Goal: Task Accomplishment & Management: Complete application form

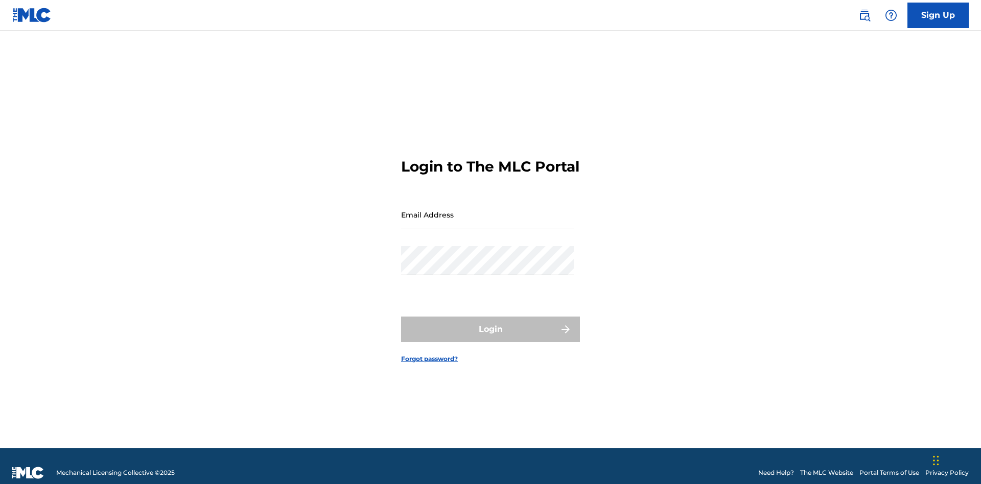
scroll to position [13, 0]
click at [487, 210] on input "Email Address" at bounding box center [487, 214] width 173 height 29
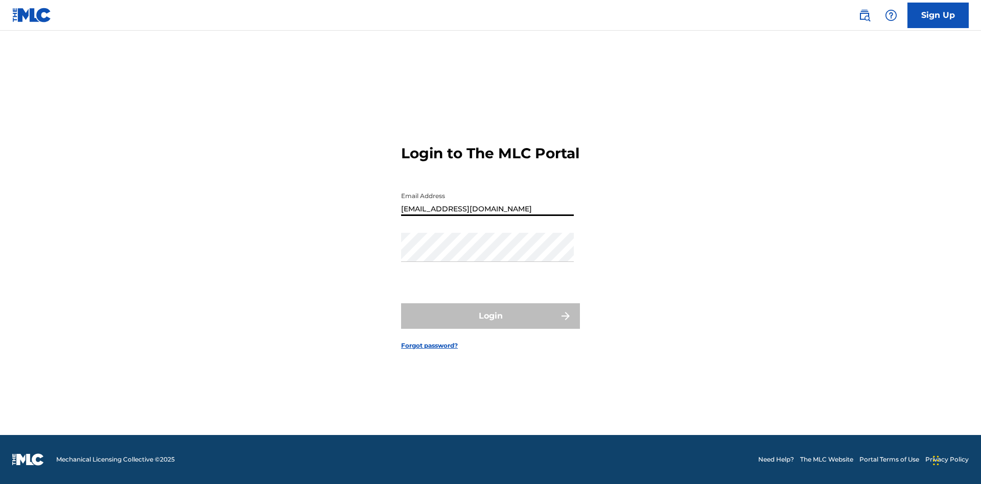
type input "Duke.McTesterson@gmail.com"
click at [491, 325] on button "Login" at bounding box center [490, 317] width 179 height 26
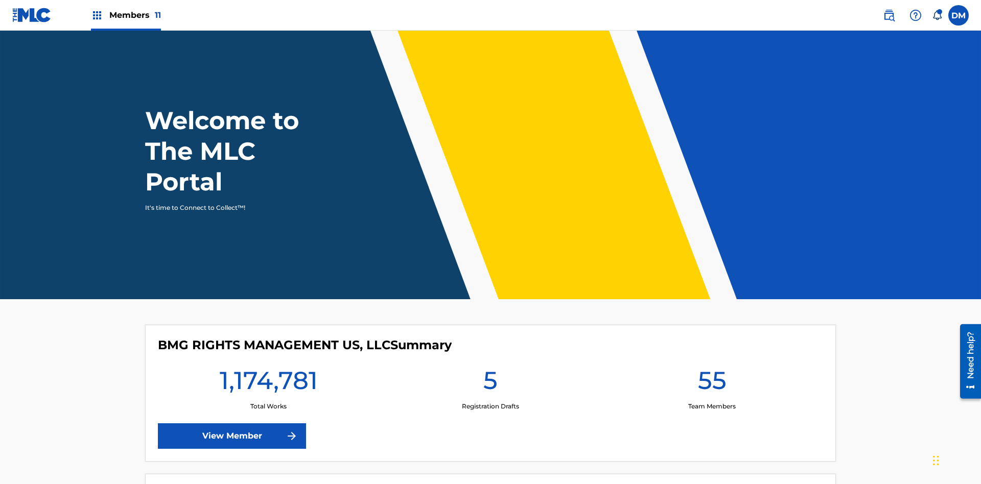
click at [126, 15] on span "Members 11" at bounding box center [135, 15] width 52 height 12
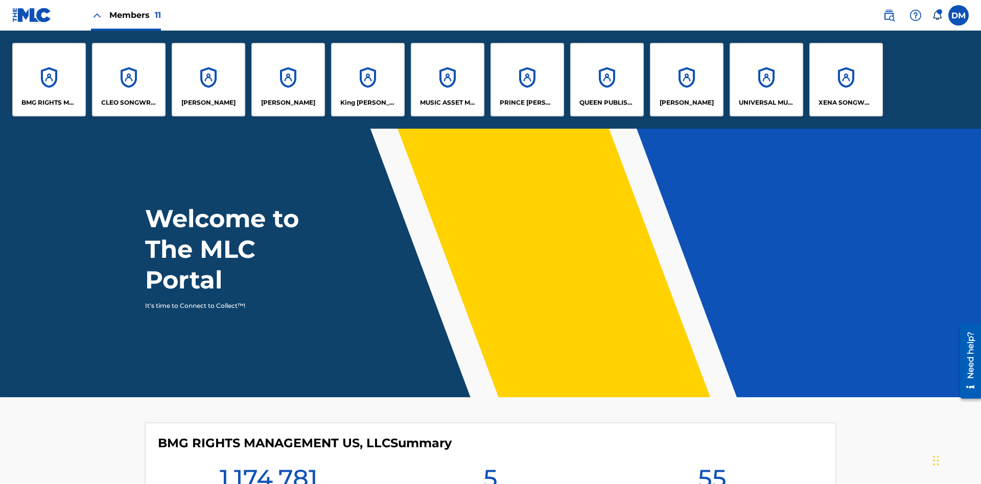
click at [766, 103] on p "UNIVERSAL MUSIC PUB GROUP" at bounding box center [767, 102] width 56 height 9
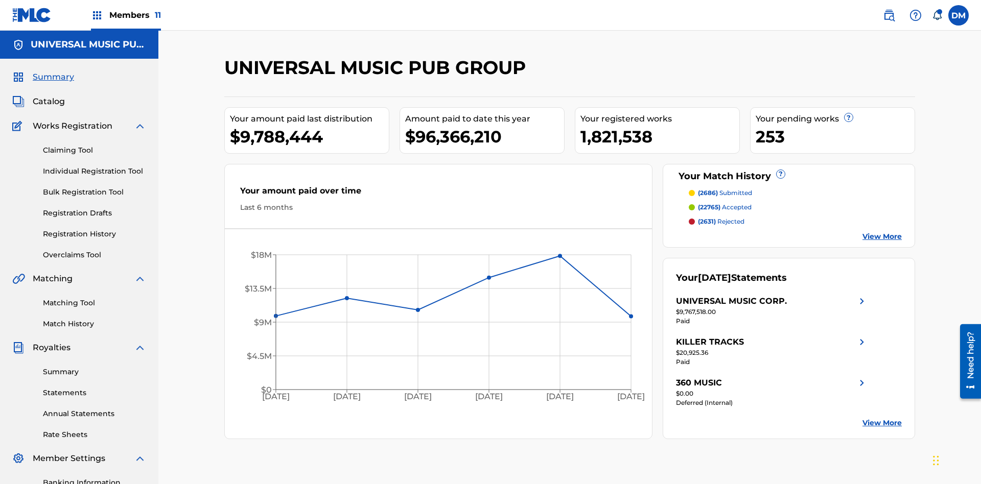
click at [95, 166] on link "Individual Registration Tool" at bounding box center [94, 171] width 103 height 11
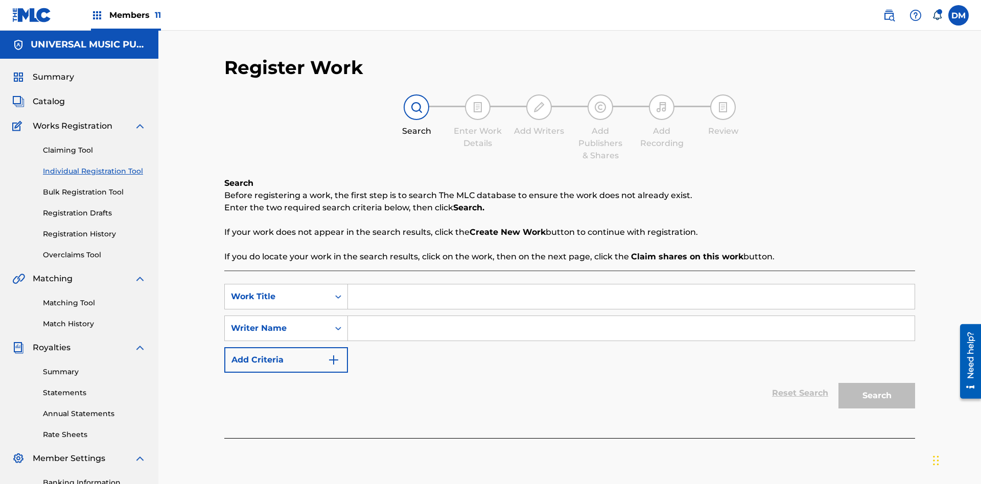
click at [631, 285] on input "Search Form" at bounding box center [631, 297] width 567 height 25
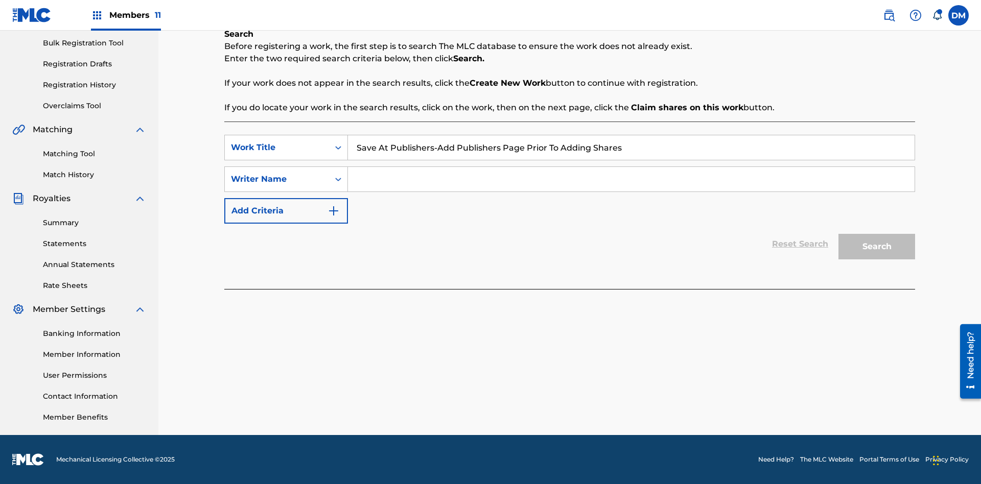
type input "Save At Publishers-Add Publishers Page Prior To Adding Shares"
click at [631, 179] on input "Search Form" at bounding box center [631, 179] width 567 height 25
type input "QWERTYUIOP"
click at [877, 247] on button "Search" at bounding box center [876, 247] width 77 height 26
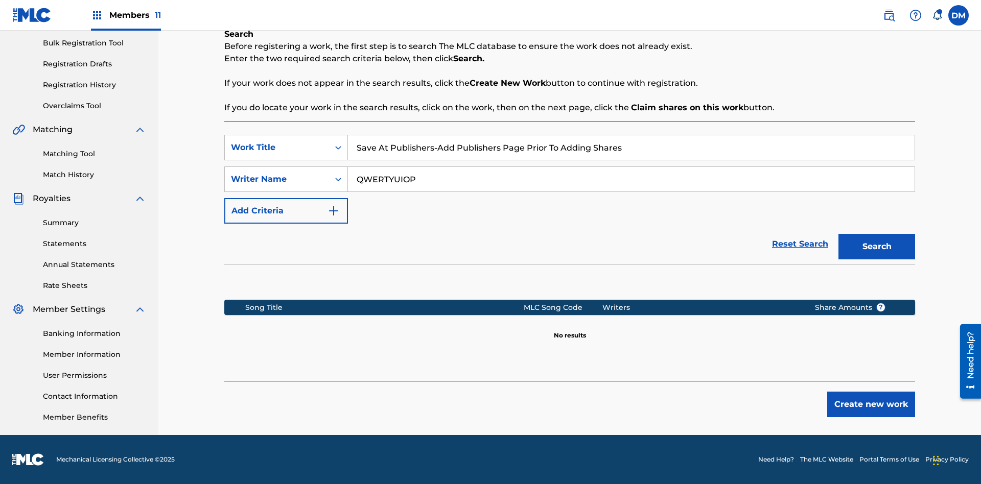
click at [871, 405] on button "Create new work" at bounding box center [871, 405] width 88 height 26
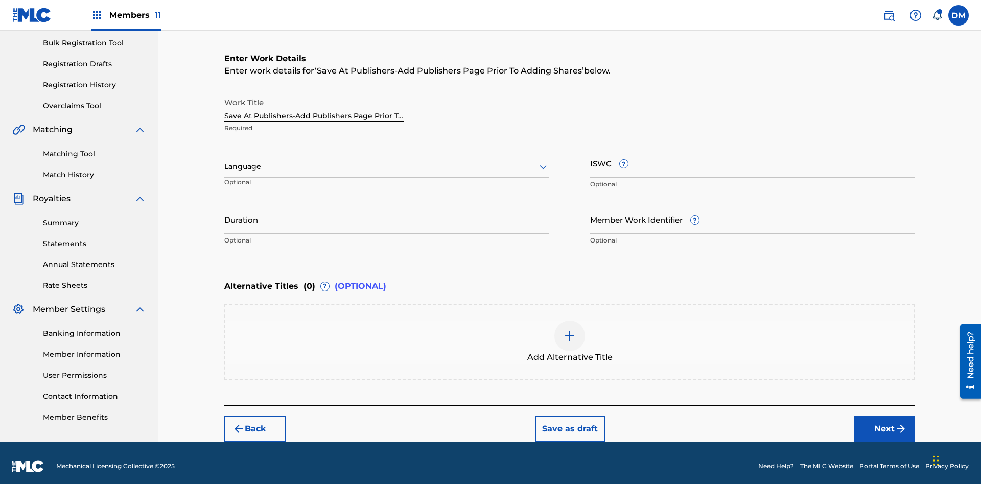
click at [387, 213] on input "Duration" at bounding box center [386, 219] width 325 height 29
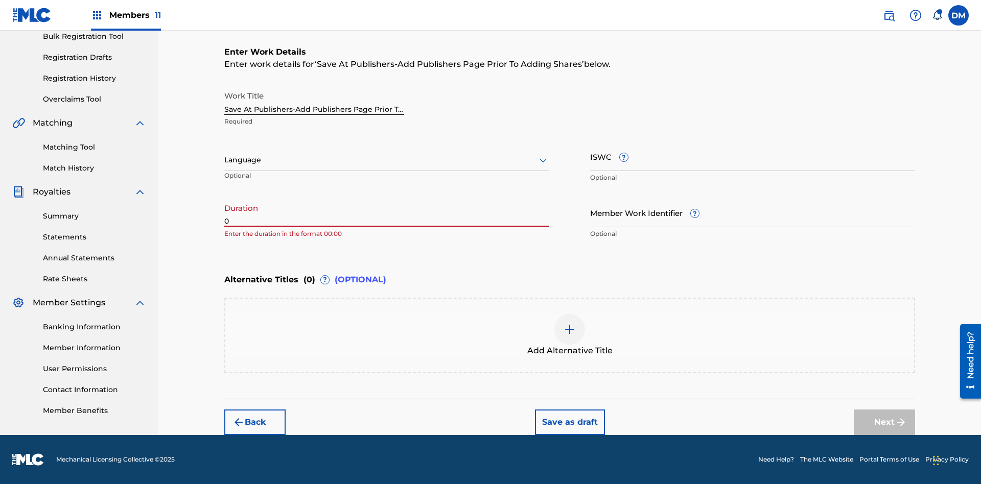
click at [387, 213] on input "0" at bounding box center [386, 212] width 325 height 29
type input "00:00"
click at [543, 160] on icon at bounding box center [543, 160] width 12 height 12
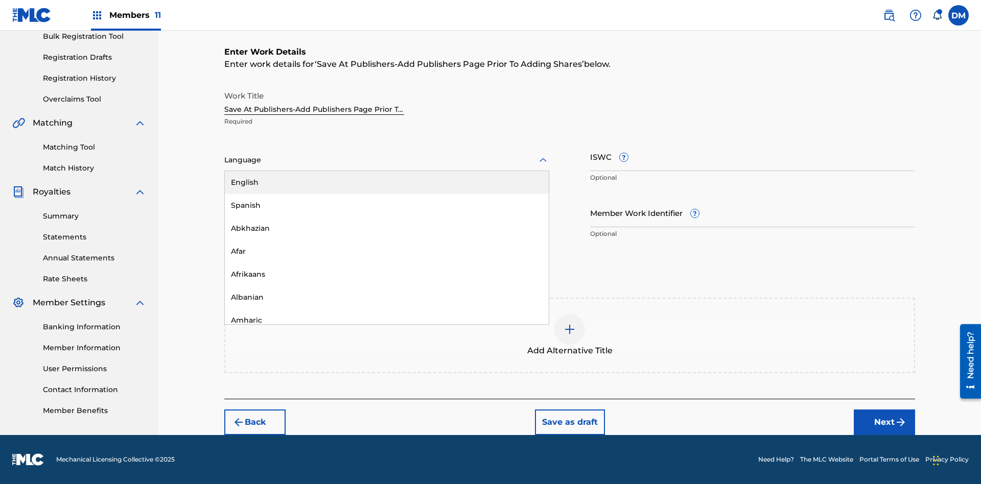
click at [387, 251] on div "Afar" at bounding box center [387, 251] width 324 height 23
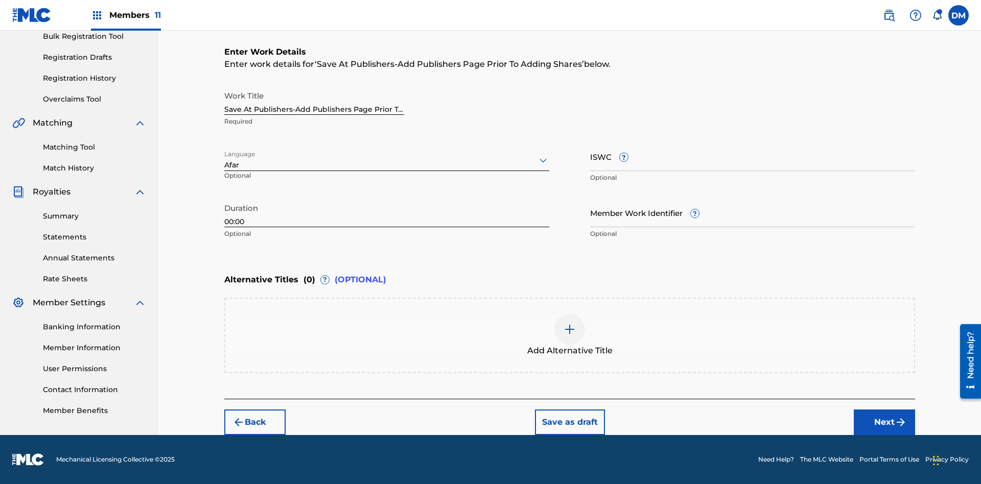
click at [753, 213] on input "Member Work Identifier ?" at bounding box center [752, 212] width 325 height 29
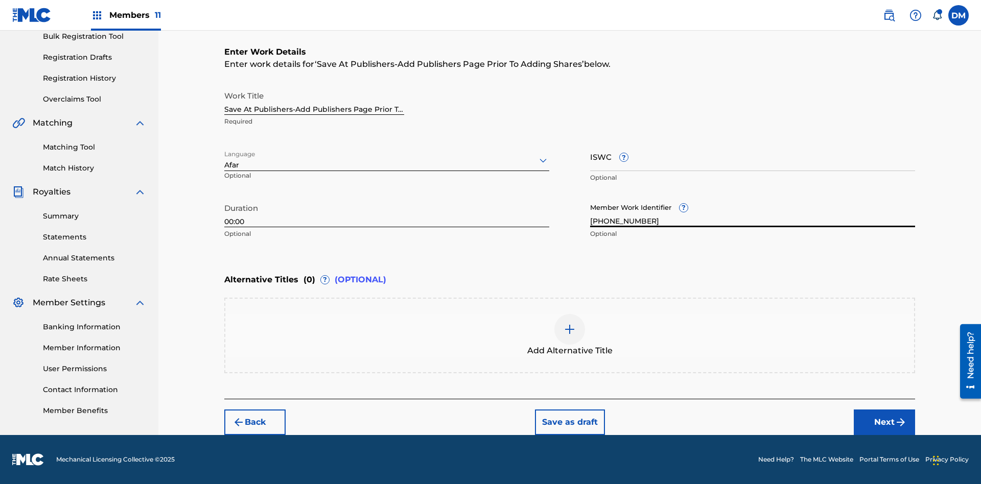
type input "2025.08.21.04"
click at [753, 156] on input "ISWC ?" at bounding box center [752, 156] width 325 height 29
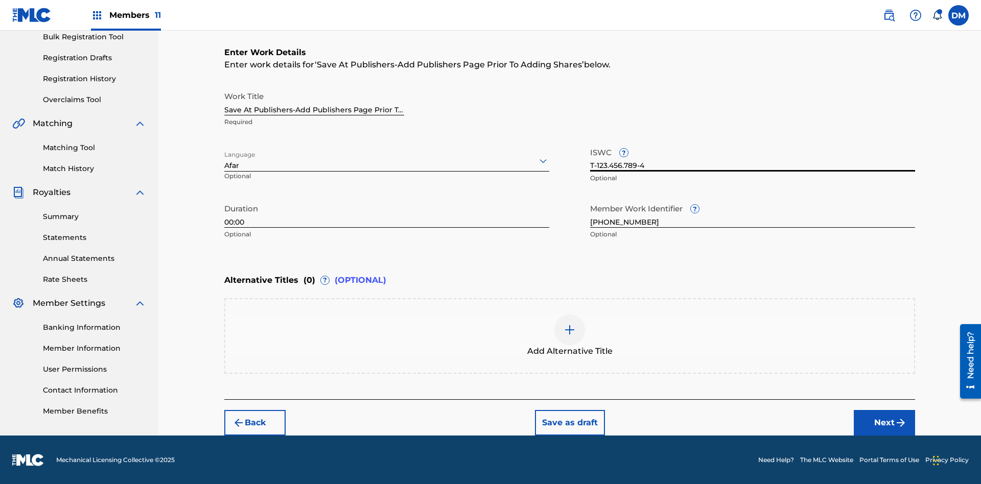
type input "T-123.456.789-4"
click at [570, 335] on img at bounding box center [570, 330] width 12 height 12
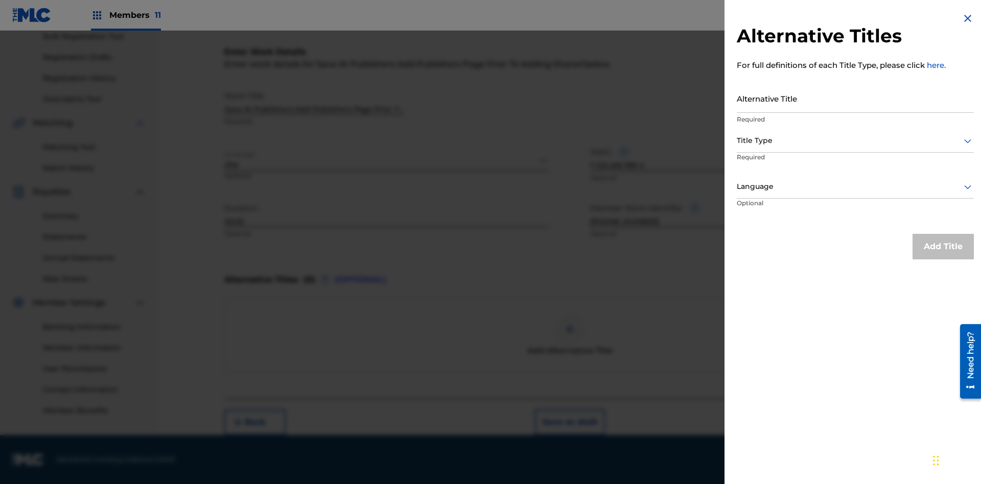
click at [855, 98] on input "Alternative Title" at bounding box center [855, 98] width 237 height 29
type input "Alt Title"
click at [855, 141] on div at bounding box center [855, 140] width 237 height 13
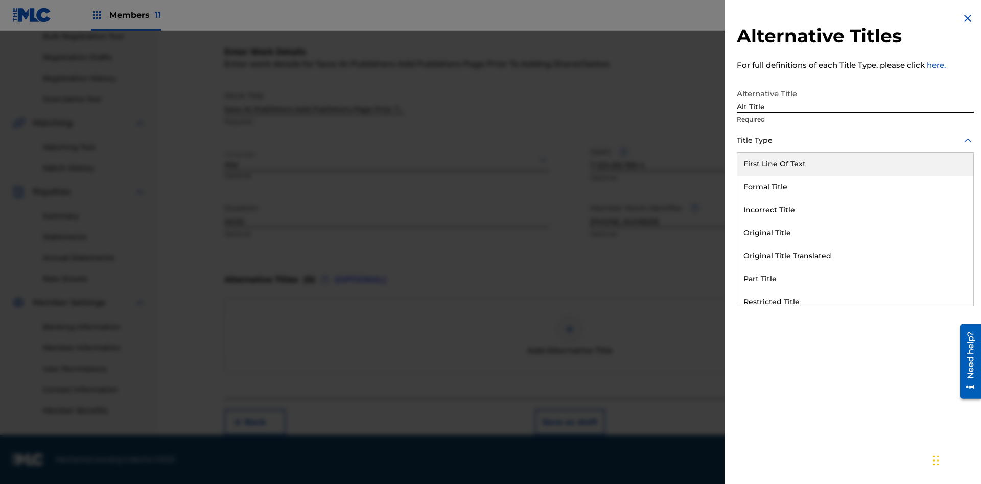
click at [855, 233] on div "Original Title" at bounding box center [855, 233] width 236 height 23
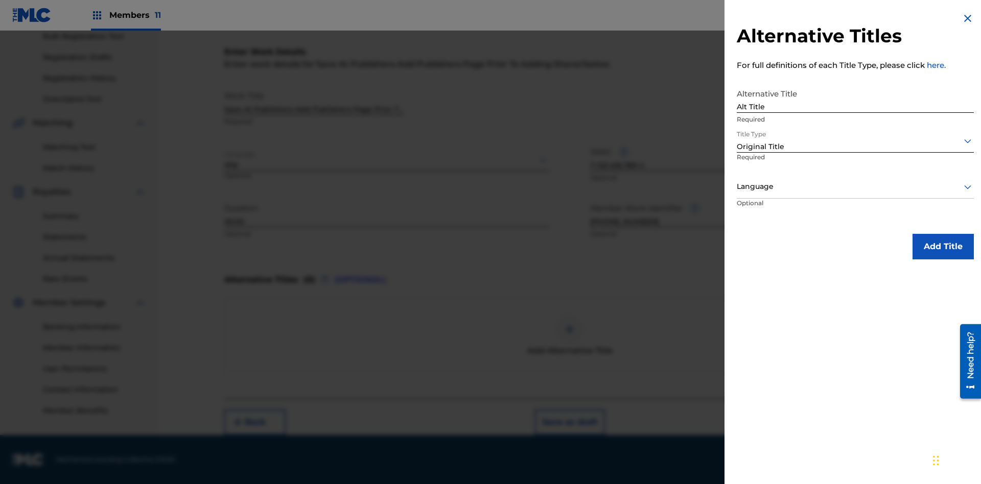
click at [855, 187] on div at bounding box center [855, 186] width 237 height 13
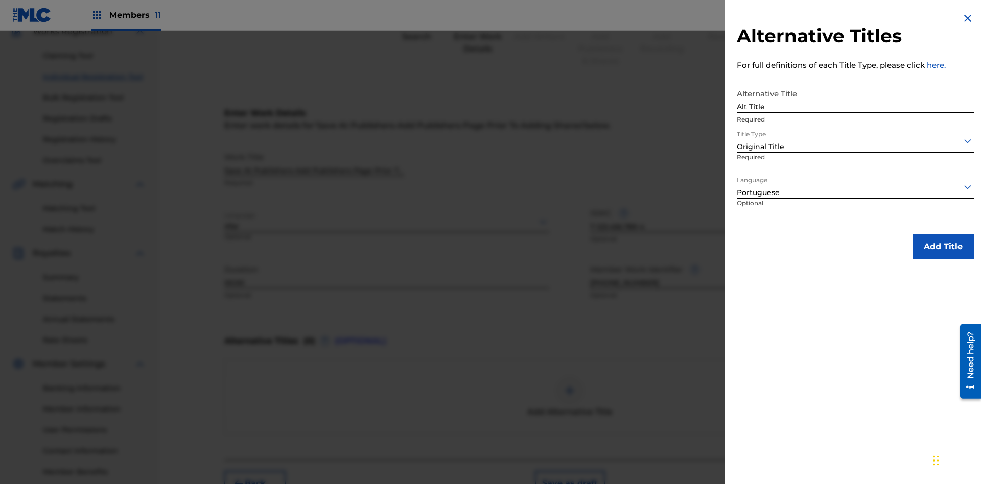
click at [943, 246] on button "Add Title" at bounding box center [943, 247] width 61 height 26
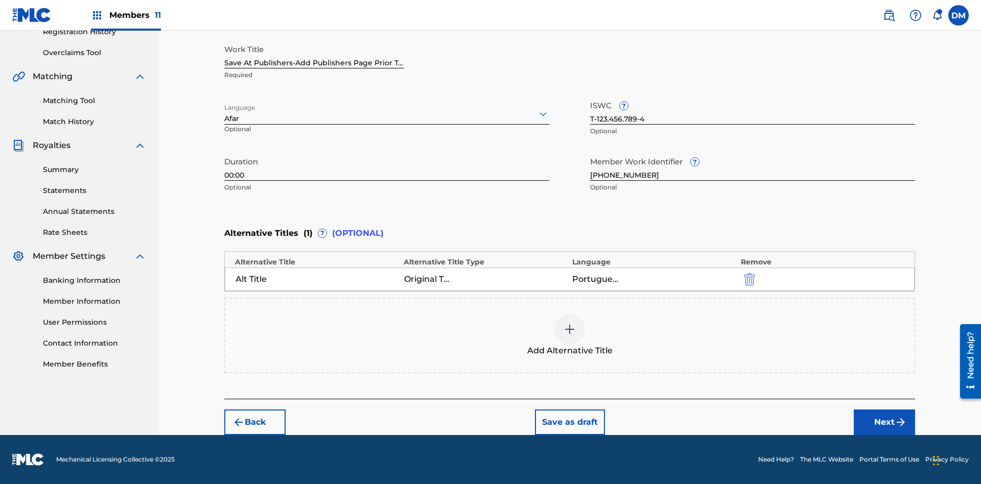
click at [884, 423] on button "Next" at bounding box center [884, 423] width 61 height 26
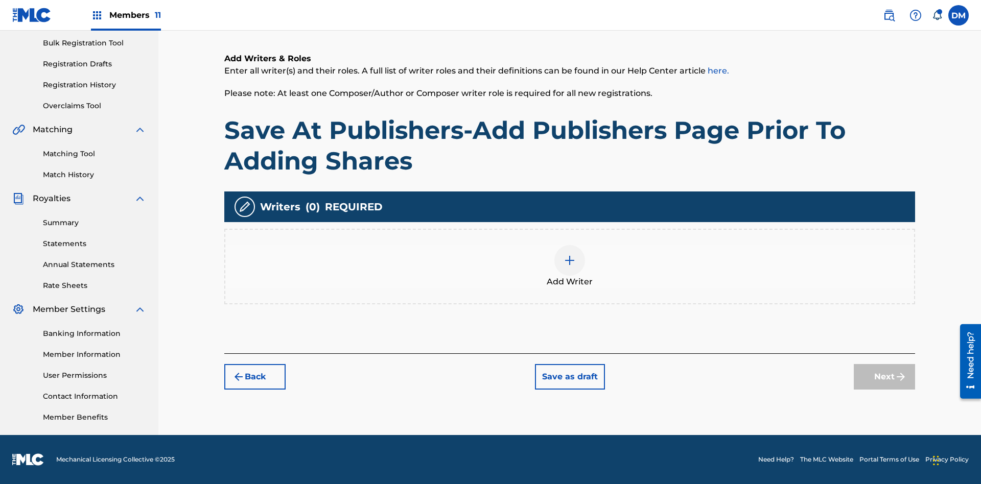
scroll to position [149, 0]
click at [570, 266] on img at bounding box center [570, 260] width 12 height 12
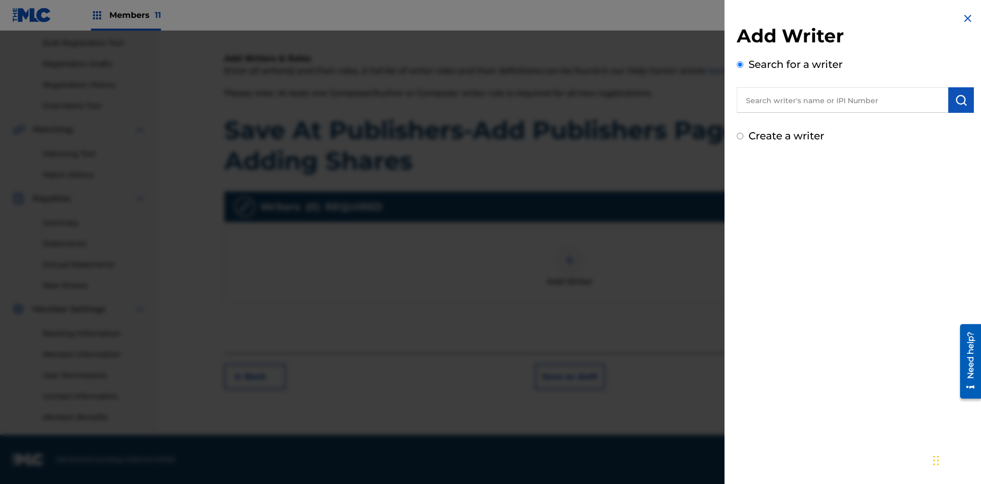
click at [843, 100] on input "text" at bounding box center [843, 100] width 212 height 26
type input "MARK STEVEN BERKOWITZ"
click at [961, 100] on img "submit" at bounding box center [961, 100] width 12 height 12
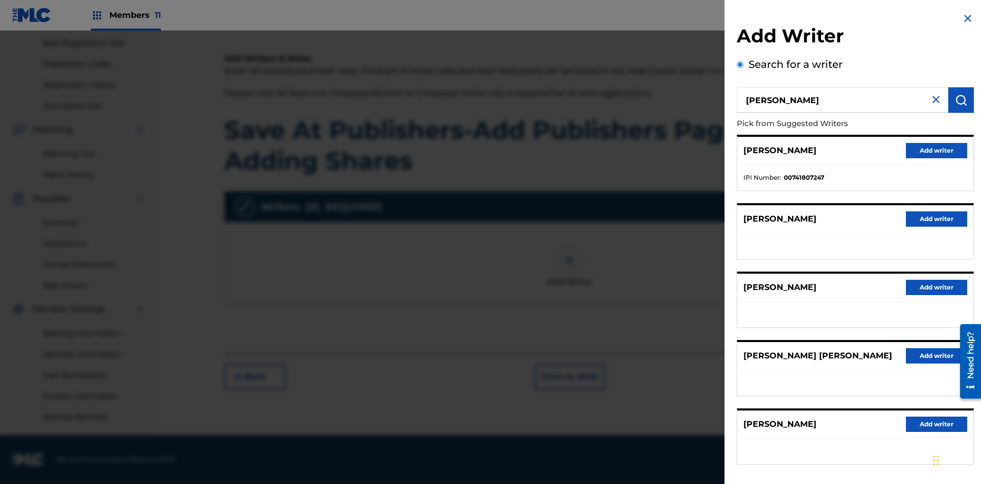
click at [937, 150] on button "Add writer" at bounding box center [936, 150] width 61 height 15
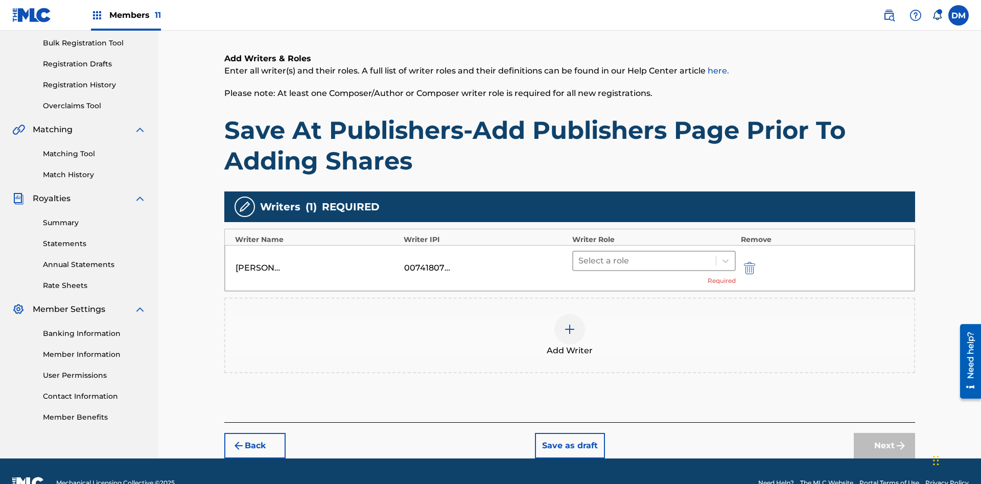
click at [579, 255] on input "text" at bounding box center [579, 261] width 2 height 12
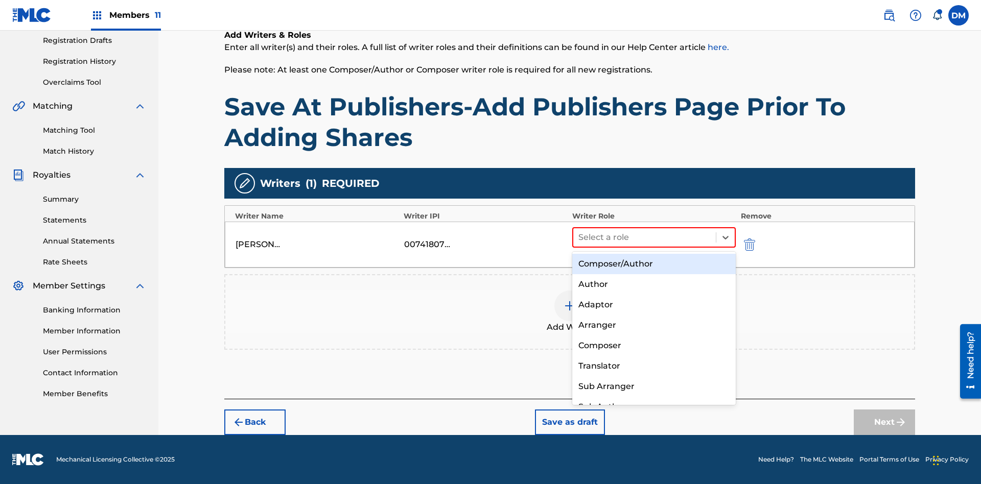
click at [654, 345] on div "Composer" at bounding box center [654, 346] width 164 height 20
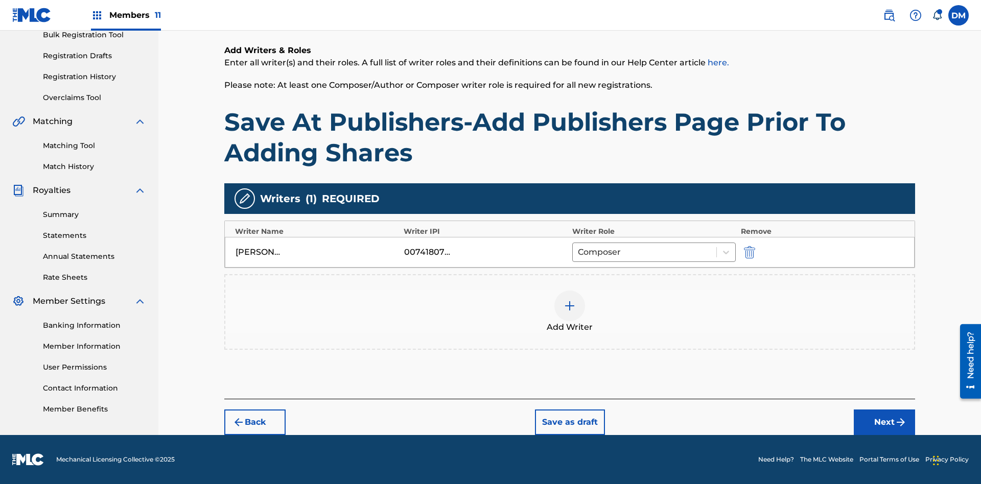
scroll to position [157, 0]
click at [884, 423] on button "Next" at bounding box center [884, 423] width 61 height 26
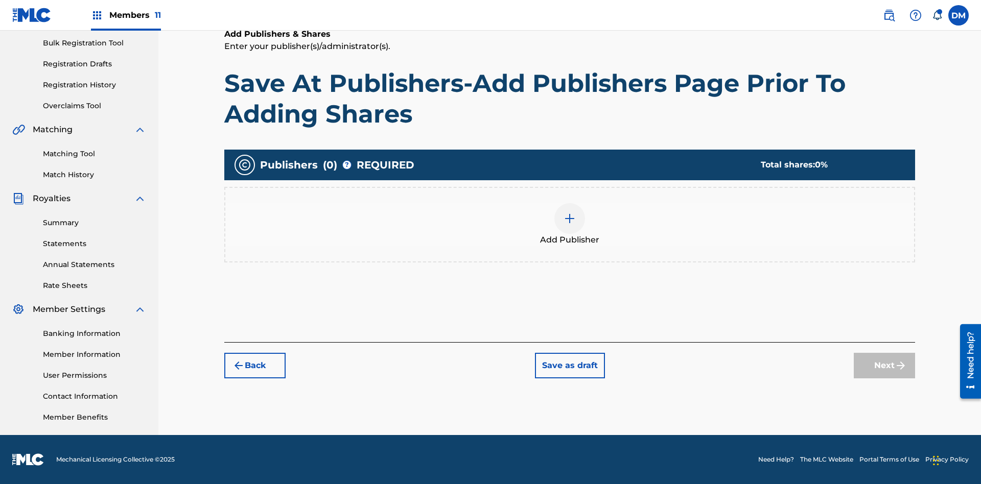
click at [570, 218] on img at bounding box center [570, 219] width 12 height 12
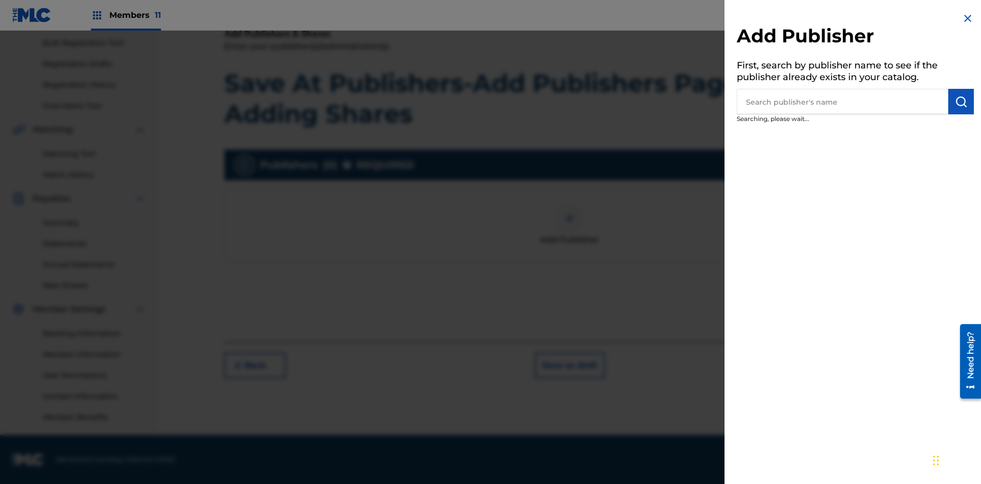
click at [843, 102] on input "text" at bounding box center [843, 102] width 212 height 26
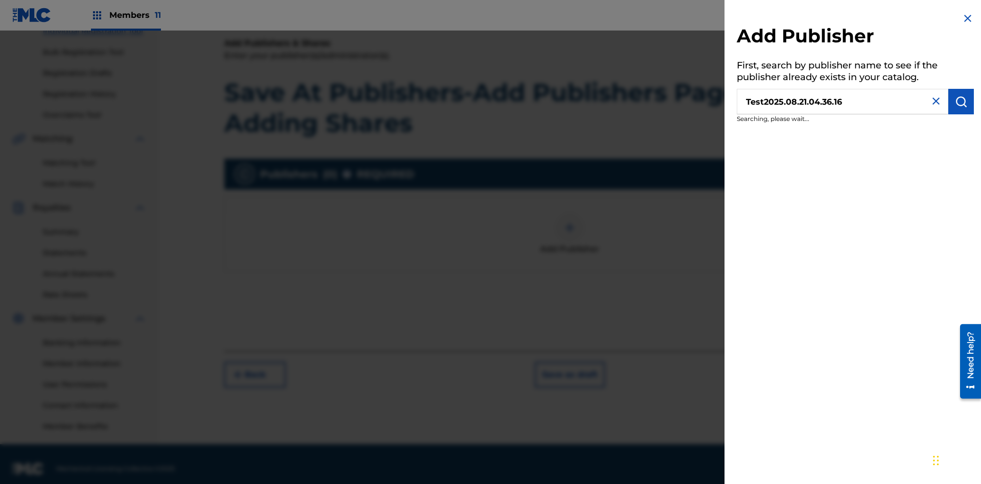
scroll to position [149, 0]
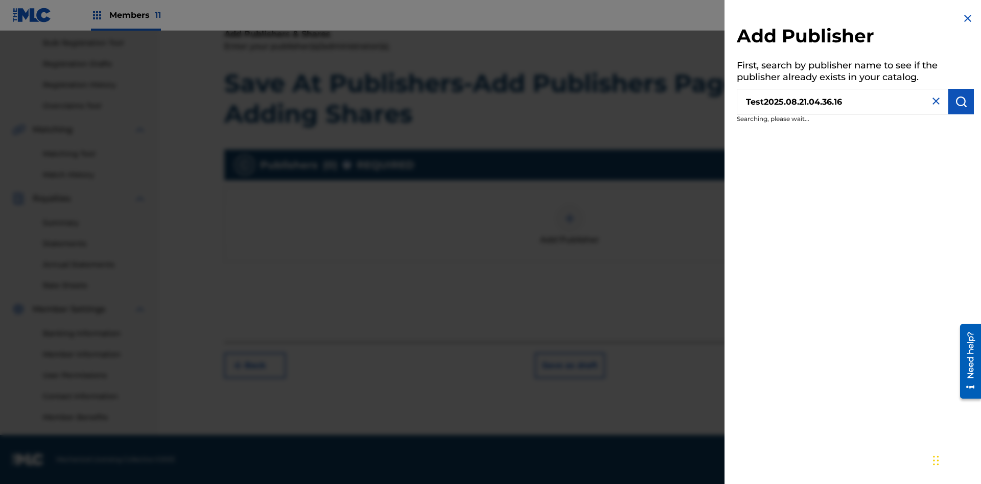
type input "Test2025.08.21.04.36.16"
click at [961, 102] on img "submit" at bounding box center [961, 102] width 12 height 12
click at [931, 175] on button "Create Publisher" at bounding box center [930, 175] width 87 height 26
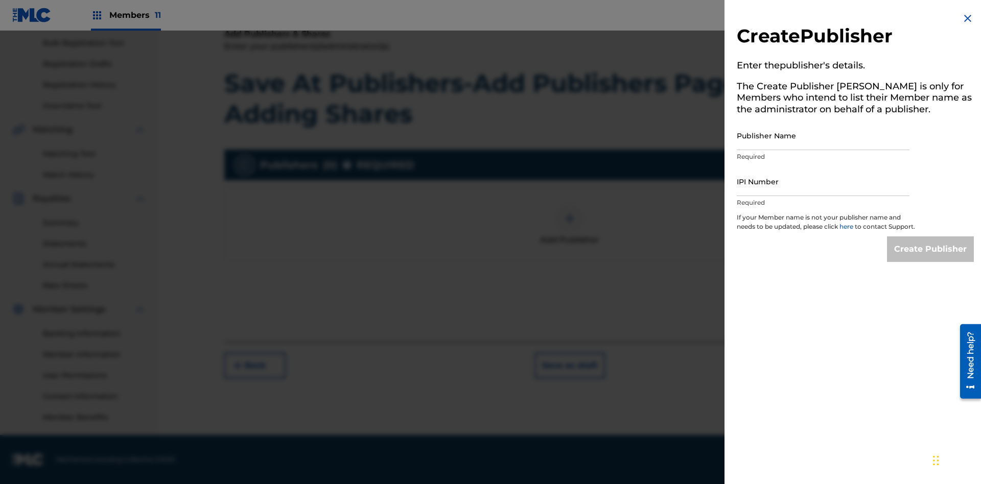
click at [823, 135] on input "Publisher Name" at bounding box center [823, 135] width 173 height 29
type input "Test2025.08.21.04.36.20"
click at [823, 181] on input "IPI Number" at bounding box center [823, 181] width 173 height 29
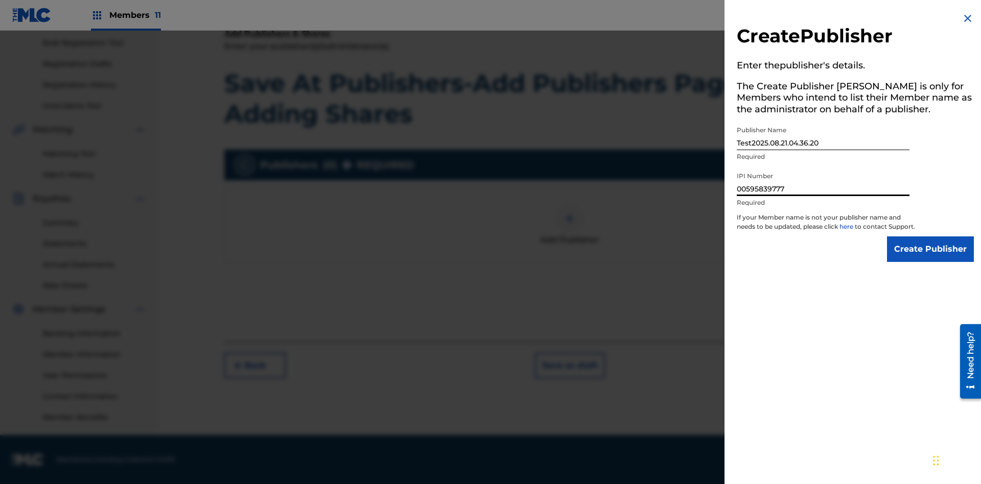
click at [931, 259] on input "Create Publisher" at bounding box center [930, 250] width 87 height 26
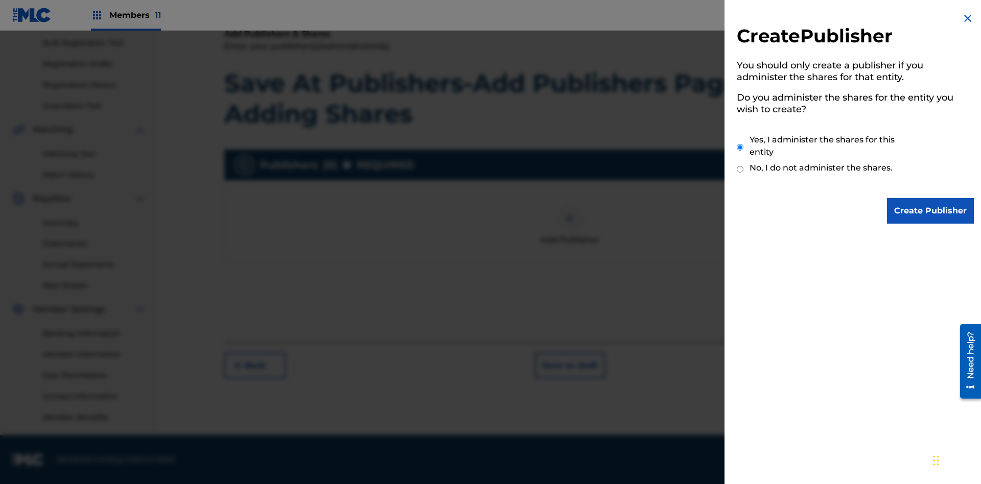
click at [740, 147] on input "Yes, I administer the shares for this entity" at bounding box center [740, 147] width 7 height 22
click at [931, 211] on input "Create Publisher" at bounding box center [930, 211] width 87 height 26
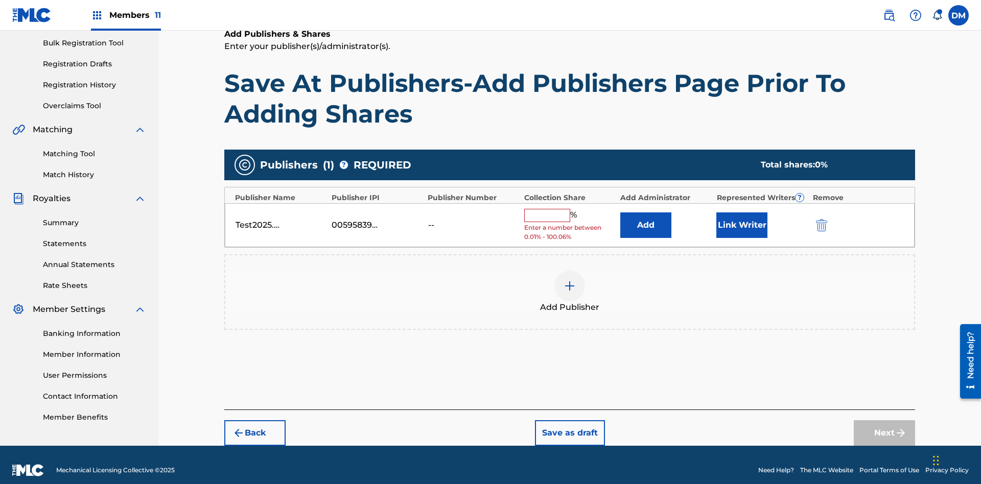
click at [742, 214] on button "Link Writer" at bounding box center [741, 226] width 51 height 26
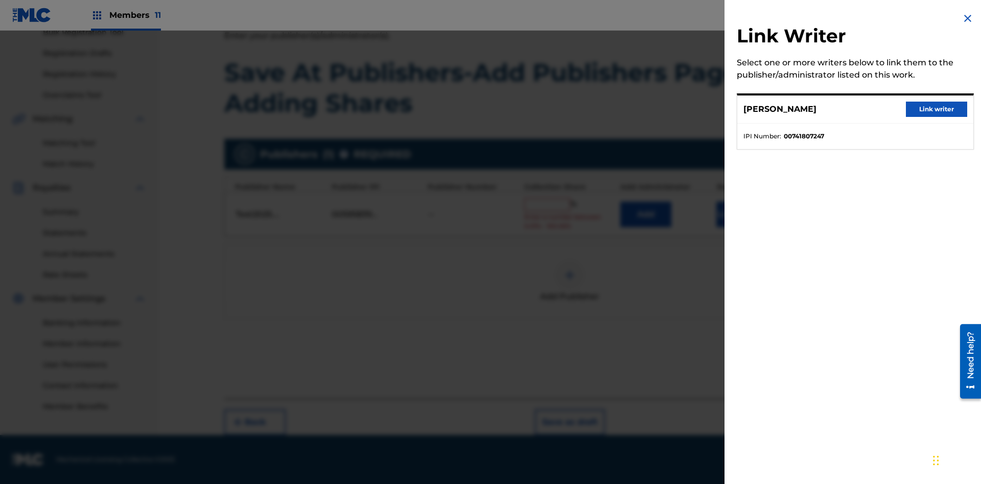
click at [937, 109] on button "Link writer" at bounding box center [936, 109] width 61 height 15
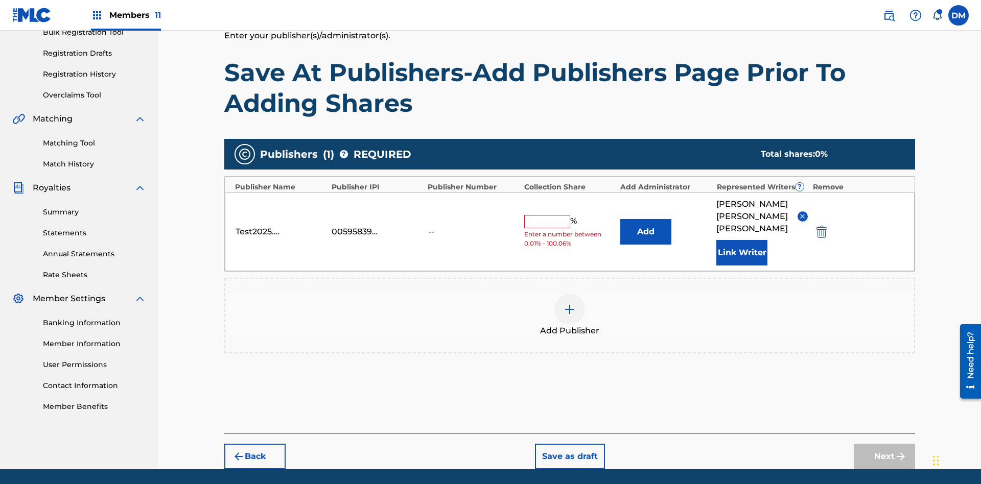
click at [742, 240] on button "Link Writer" at bounding box center [741, 253] width 51 height 26
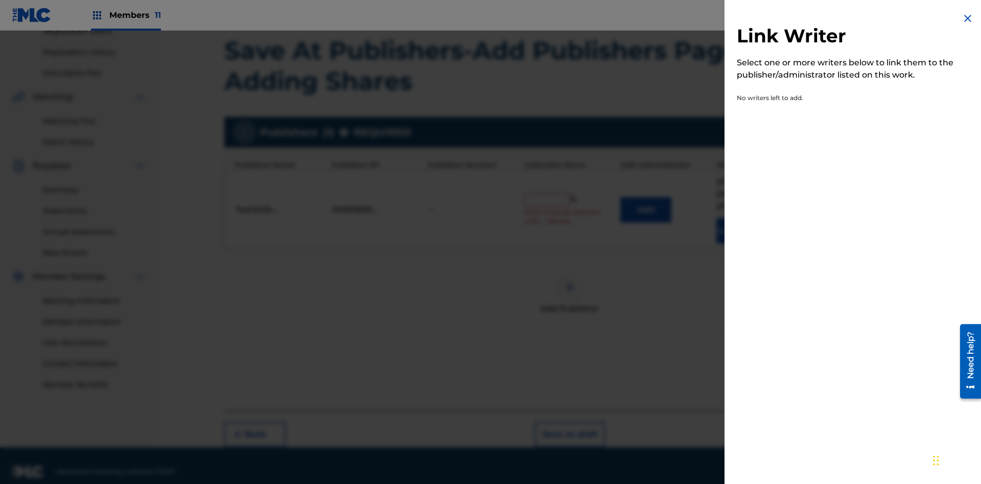
click at [968, 18] on img at bounding box center [968, 18] width 12 height 12
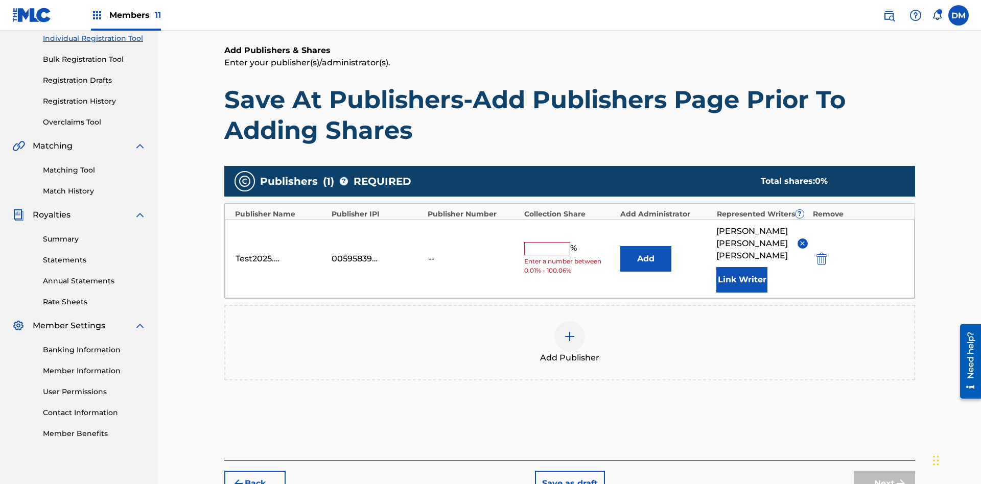
scroll to position [182, 0]
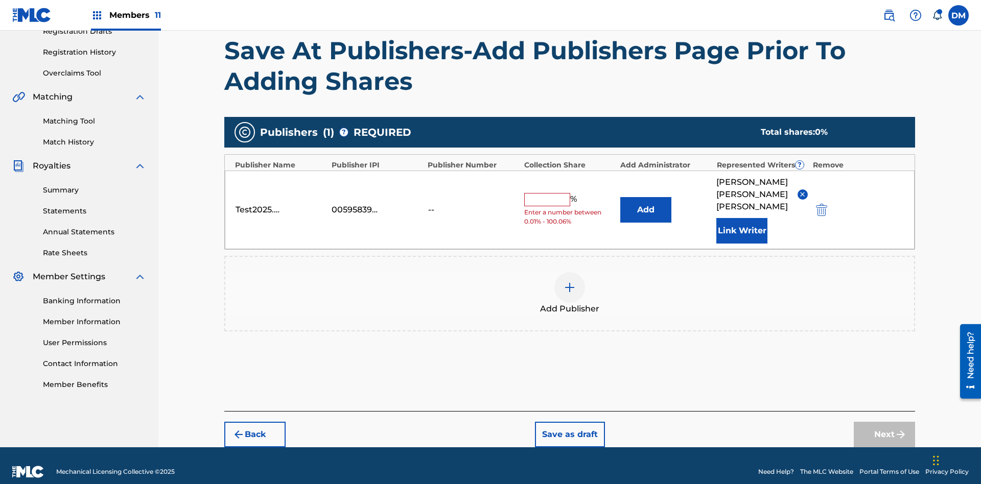
click at [646, 203] on button "Add" at bounding box center [645, 210] width 51 height 26
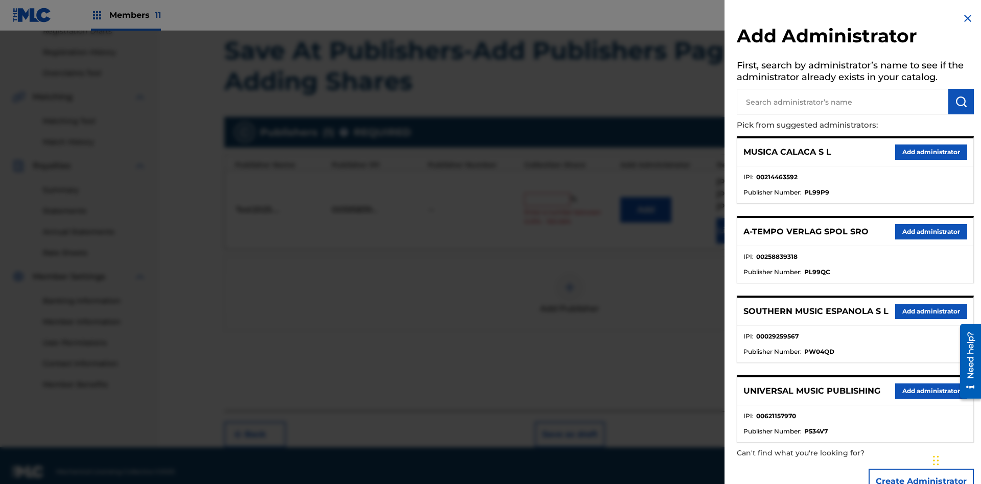
click at [843, 102] on input "text" at bounding box center [843, 102] width 212 height 26
type input "Test2025.08.21.04.36.40"
click at [961, 102] on img "submit" at bounding box center [961, 102] width 12 height 12
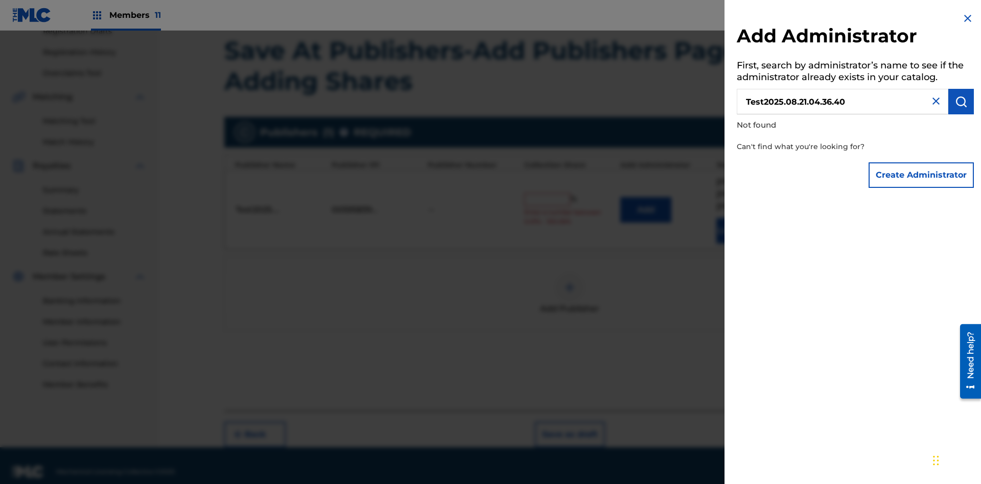
click at [922, 175] on button "Create Administrator" at bounding box center [921, 175] width 105 height 26
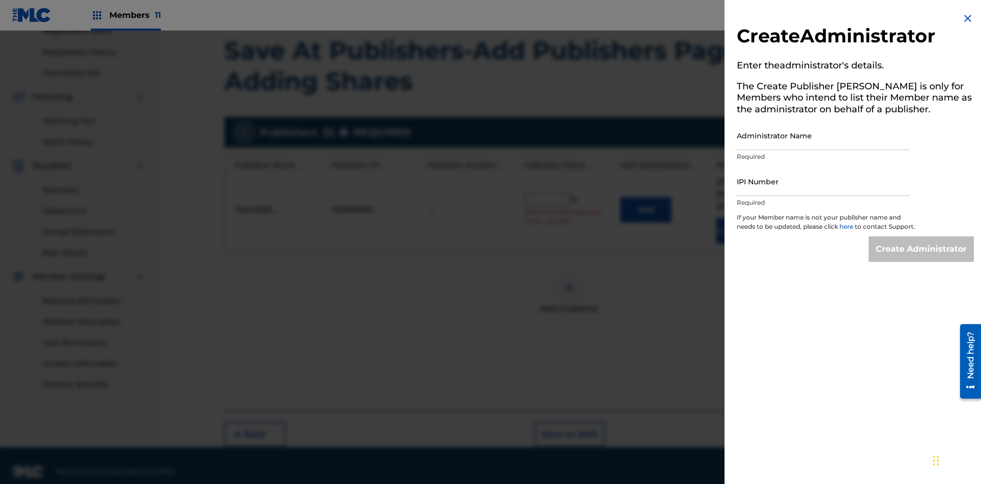
click at [823, 135] on input "Administrator Name" at bounding box center [823, 135] width 173 height 29
type input "Test2025.08.21.04.36.44"
click at [823, 181] on input "IPI Number" at bounding box center [823, 181] width 173 height 29
type input "00595839777"
click at [922, 259] on input "Create Administrator" at bounding box center [921, 250] width 105 height 26
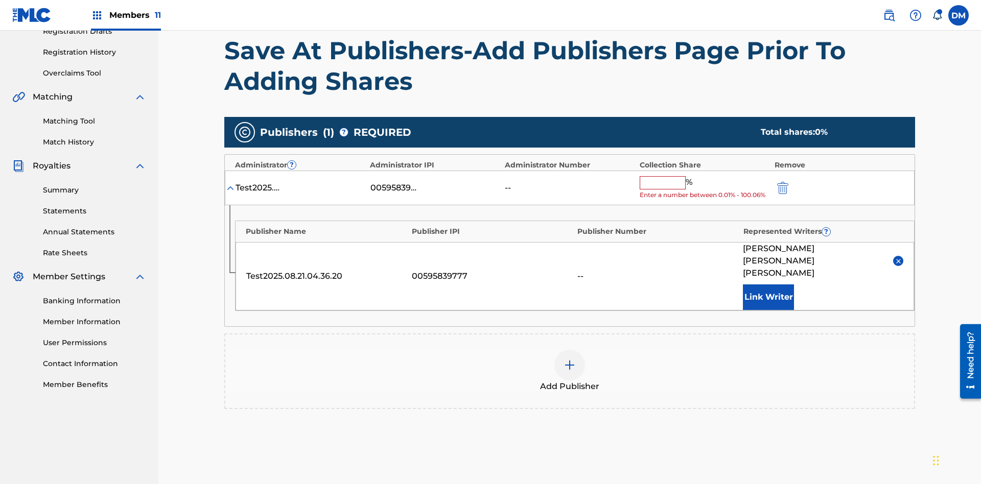
scroll to position [247, 0]
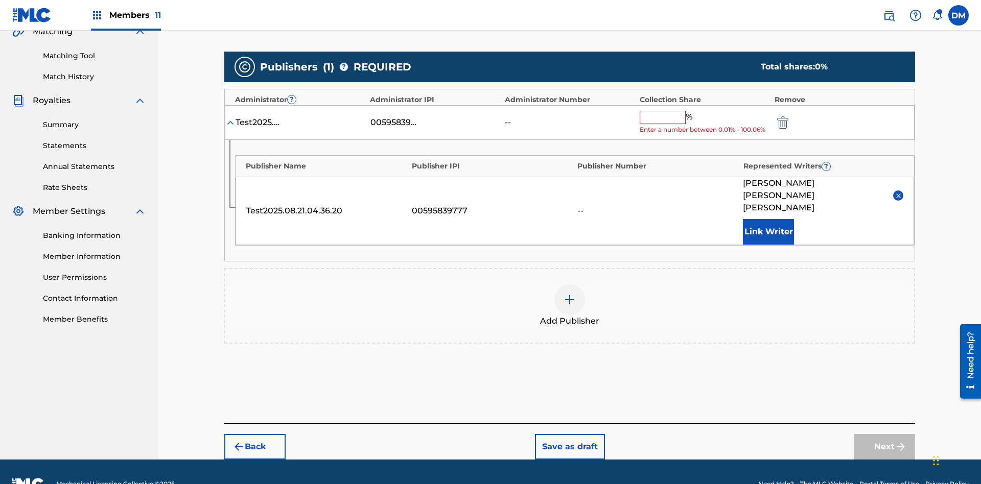
click at [569, 434] on button "Save as draft" at bounding box center [570, 447] width 70 height 26
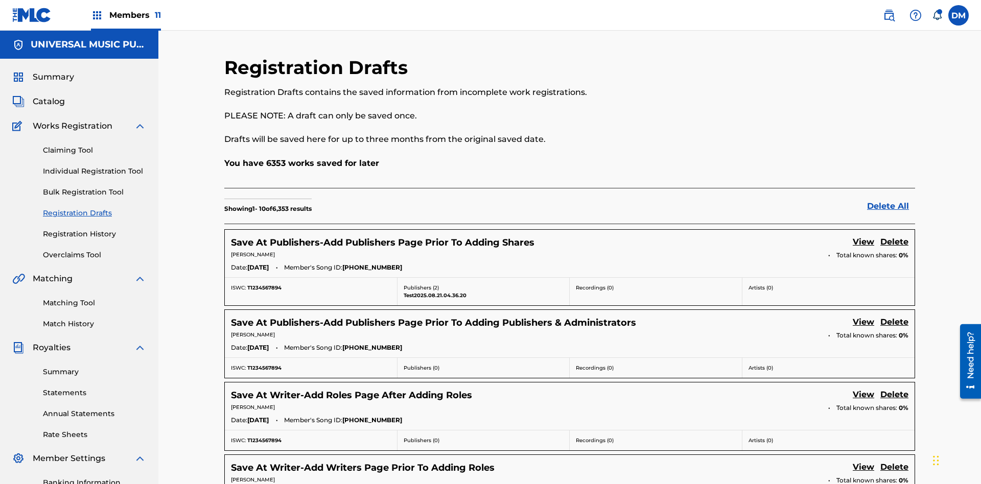
click at [864, 236] on link "View" at bounding box center [863, 243] width 21 height 14
